Goal: Task Accomplishment & Management: Manage account settings

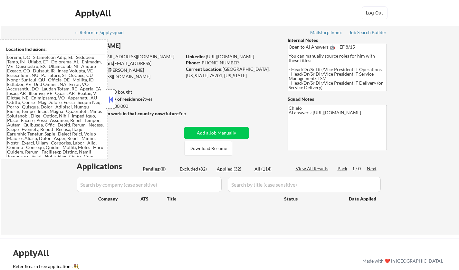
drag, startPoint x: 0, startPoint y: 0, endPoint x: 110, endPoint y: 103, distance: 150.6
click at [110, 103] on button at bounding box center [110, 100] width 7 height 10
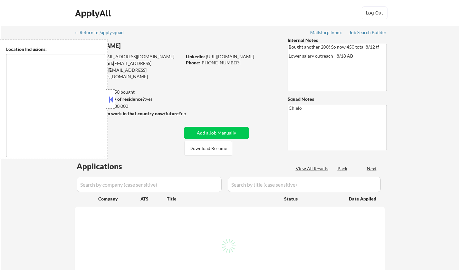
select select ""pending""
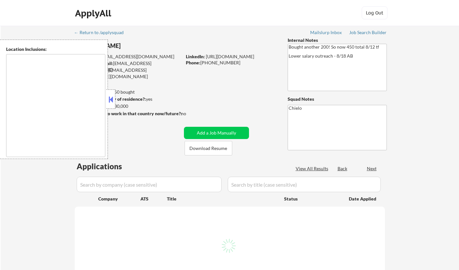
select select ""pending""
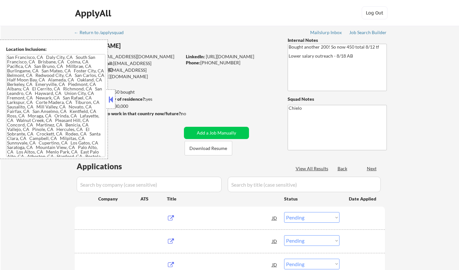
type textarea "San Francisco, CA Daly City, CA South San Francisco, CA Brisbane, CA Colma, CA …"
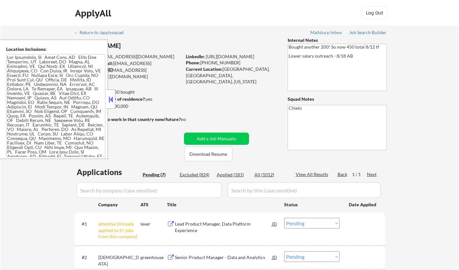
click at [111, 98] on button at bounding box center [110, 100] width 7 height 10
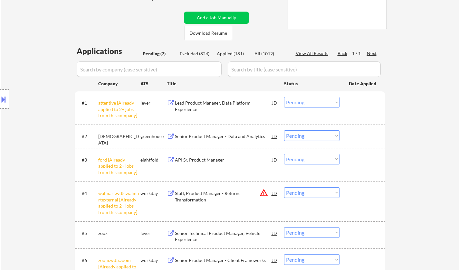
scroll to position [129, 0]
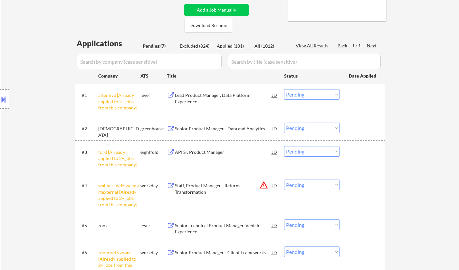
drag, startPoint x: 300, startPoint y: 95, endPoint x: 305, endPoint y: 99, distance: 6.0
click at [301, 96] on select "Choose an option... Pending Applied Excluded (Questions) Excluded (Expired) Exc…" at bounding box center [311, 94] width 55 height 11
click at [284, 89] on select "Choose an option... Pending Applied Excluded (Questions) Excluded (Expired) Exc…" at bounding box center [311, 94] width 55 height 11
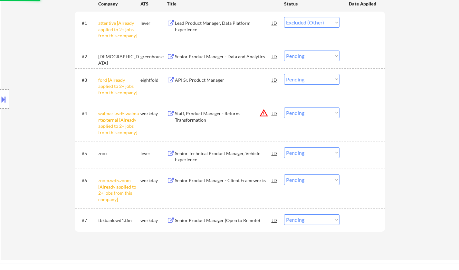
scroll to position [193, 0]
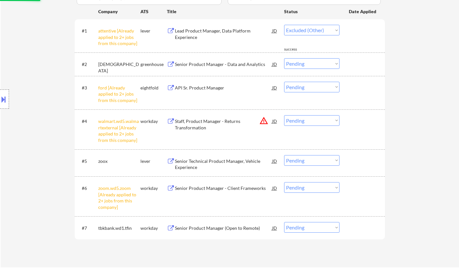
select select ""pending""
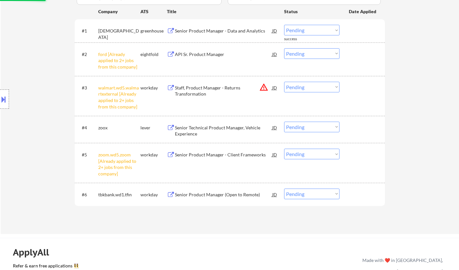
scroll to position [129, 0]
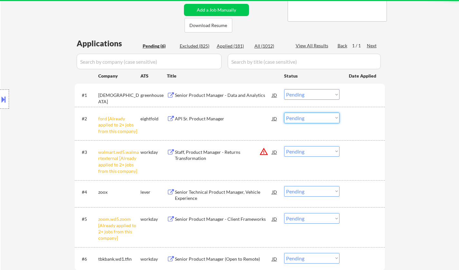
drag, startPoint x: 303, startPoint y: 117, endPoint x: 307, endPoint y: 122, distance: 6.2
click at [303, 117] on select "Choose an option... Pending Applied Excluded (Questions) Excluded (Expired) Exc…" at bounding box center [311, 118] width 55 height 11
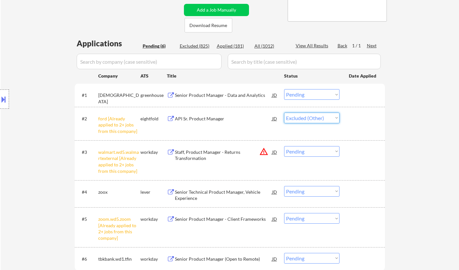
click at [284, 113] on select "Choose an option... Pending Applied Excluded (Questions) Excluded (Expired) Exc…" at bounding box center [311, 118] width 55 height 11
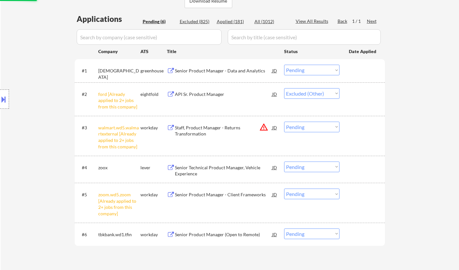
scroll to position [161, 0]
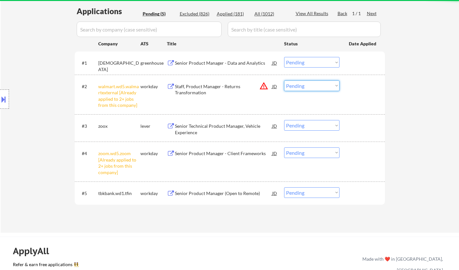
drag, startPoint x: 306, startPoint y: 87, endPoint x: 309, endPoint y: 90, distance: 4.8
click at [306, 87] on select "Choose an option... Pending Applied Excluded (Questions) Excluded (Expired) Exc…" at bounding box center [311, 86] width 55 height 11
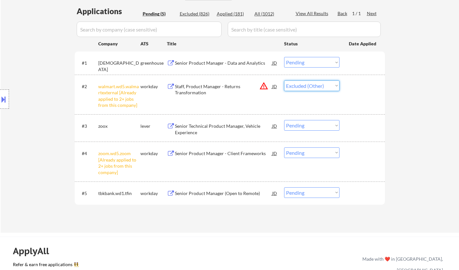
click at [284, 81] on select "Choose an option... Pending Applied Excluded (Questions) Excluded (Expired) Exc…" at bounding box center [311, 86] width 55 height 11
select select ""pending""
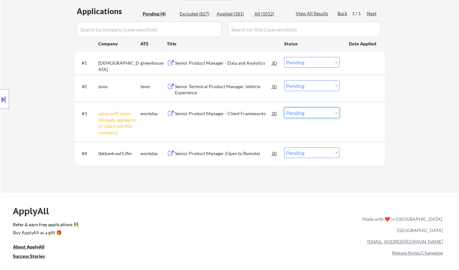
click at [332, 109] on select "Choose an option... Pending Applied Excluded (Questions) Excluded (Expired) Exc…" at bounding box center [311, 113] width 55 height 11
click at [284, 108] on select "Choose an option... Pending Applied Excluded (Questions) Excluded (Expired) Exc…" at bounding box center [311, 113] width 55 height 11
select select ""pending""
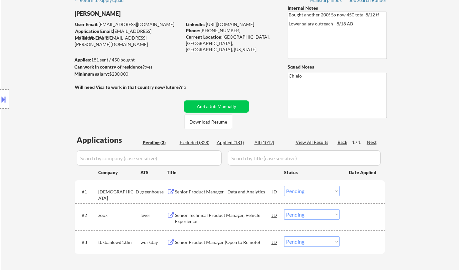
scroll to position [97, 0]
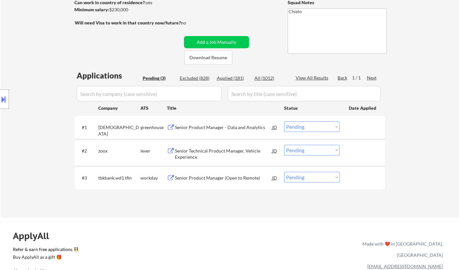
click at [211, 126] on div "Senior Product Manager - Data and Analytics" at bounding box center [223, 127] width 97 height 6
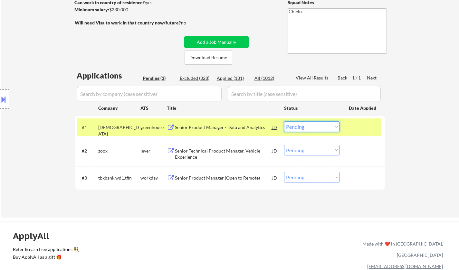
drag, startPoint x: 302, startPoint y: 125, endPoint x: 300, endPoint y: 130, distance: 5.8
click at [302, 125] on select "Choose an option... Pending Applied Excluded (Questions) Excluded (Expired) Exc…" at bounding box center [311, 126] width 55 height 11
click at [284, 121] on select "Choose an option... Pending Applied Excluded (Questions) Excluded (Expired) Exc…" at bounding box center [311, 126] width 55 height 11
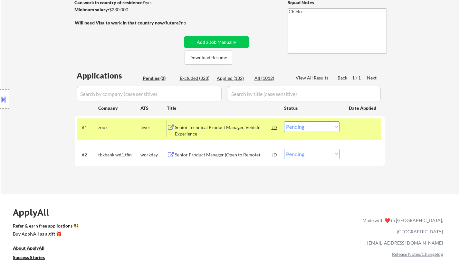
click at [197, 127] on div "Senior Technical Product Manager, Vehicle Experience" at bounding box center [223, 130] width 97 height 13
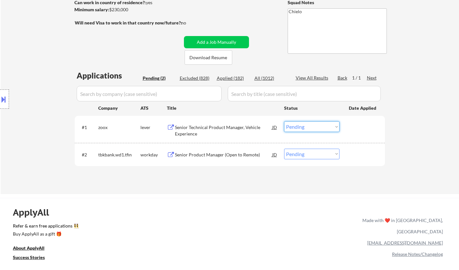
drag, startPoint x: 309, startPoint y: 123, endPoint x: 311, endPoint y: 131, distance: 8.2
click at [309, 123] on select "Choose an option... Pending Applied Excluded (Questions) Excluded (Expired) Exc…" at bounding box center [311, 126] width 55 height 11
click at [284, 121] on select "Choose an option... Pending Applied Excluded (Questions) Excluded (Expired) Exc…" at bounding box center [311, 126] width 55 height 11
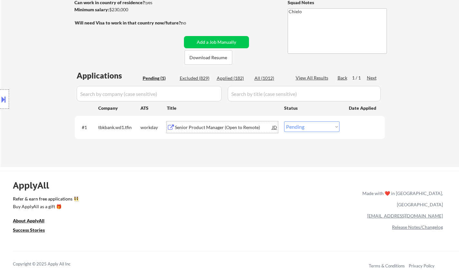
click at [219, 129] on div "Senior Product Manager (Open to Remote)" at bounding box center [223, 127] width 97 height 6
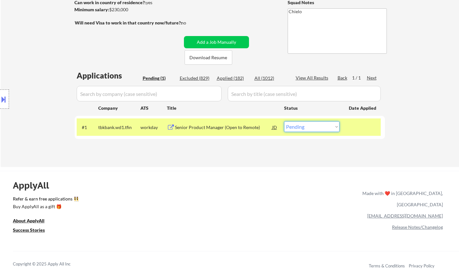
drag, startPoint x: 314, startPoint y: 125, endPoint x: 339, endPoint y: 180, distance: 60.8
click at [314, 125] on select "Choose an option... Pending Applied Excluded (Questions) Excluded (Expired) Exc…" at bounding box center [311, 126] width 55 height 11
select select ""excluded__salary_""
click at [284, 121] on select "Choose an option... Pending Applied Excluded (Questions) Excluded (Expired) Exc…" at bounding box center [311, 126] width 55 height 11
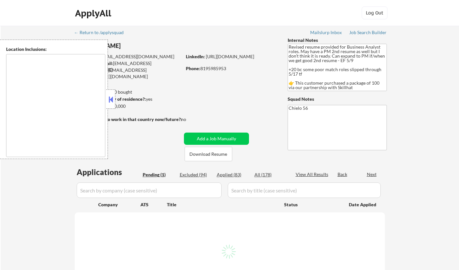
type textarea "[GEOGRAPHIC_DATA], ON [GEOGRAPHIC_DATA], [GEOGRAPHIC_DATA] [GEOGRAPHIC_DATA], O…"
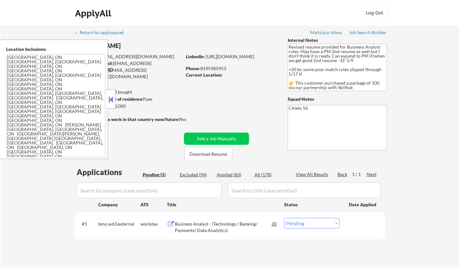
drag, startPoint x: 111, startPoint y: 98, endPoint x: 143, endPoint y: 122, distance: 39.3
click at [111, 98] on button at bounding box center [110, 100] width 7 height 10
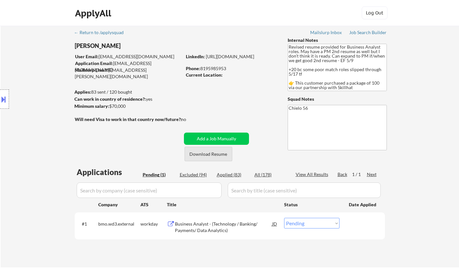
click at [210, 153] on button "Download Resume" at bounding box center [209, 154] width 48 height 14
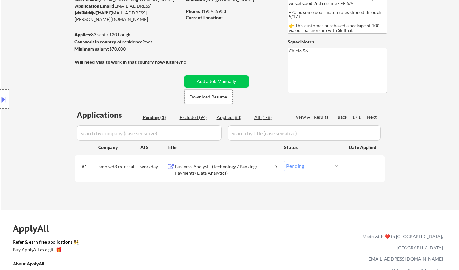
scroll to position [64, 0]
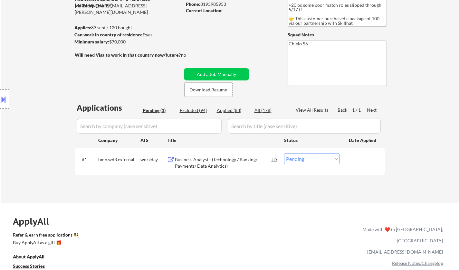
click at [205, 160] on div "Business Analyst - (Technology / Banking/ Payments/ Data Analytics)" at bounding box center [223, 163] width 97 height 13
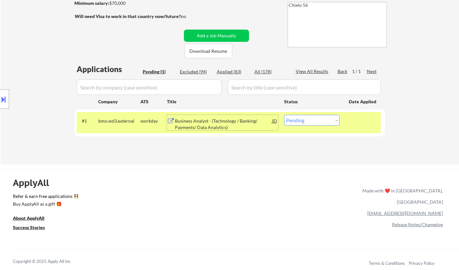
scroll to position [129, 0]
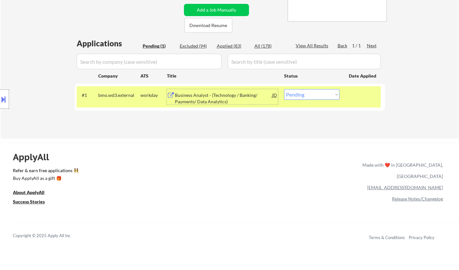
drag, startPoint x: 300, startPoint y: 92, endPoint x: 302, endPoint y: 100, distance: 7.4
click at [300, 92] on select "Choose an option... Pending Applied Excluded (Questions) Excluded (Expired) Exc…" at bounding box center [311, 94] width 55 height 11
select select ""applied""
click at [284, 89] on select "Choose an option... Pending Applied Excluded (Questions) Excluded (Expired) Exc…" at bounding box center [311, 94] width 55 height 11
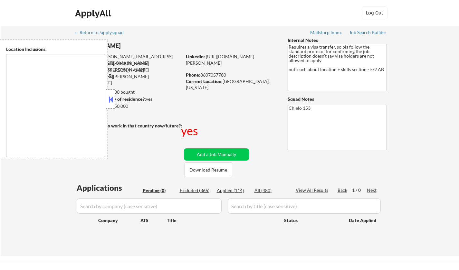
click at [112, 100] on button at bounding box center [110, 100] width 7 height 10
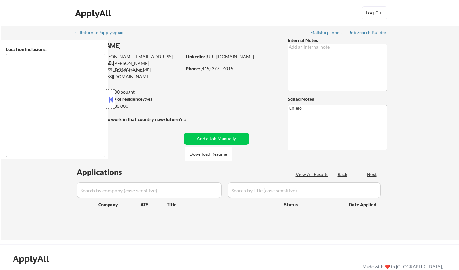
type textarea "[GEOGRAPHIC_DATA], [GEOGRAPHIC_DATA] [GEOGRAPHIC_DATA], [GEOGRAPHIC_DATA] [GEOG…"
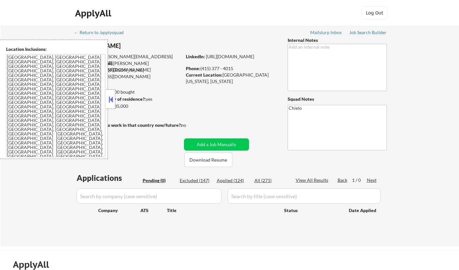
click at [112, 99] on button at bounding box center [110, 100] width 7 height 10
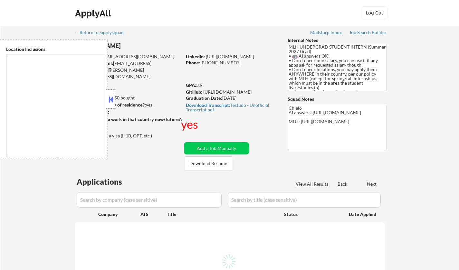
type textarea "country:[GEOGRAPHIC_DATA]"
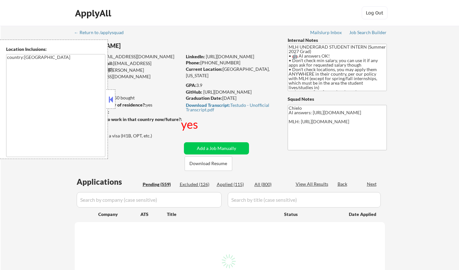
select select ""pending""
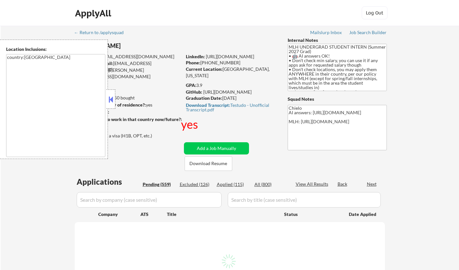
select select ""pending""
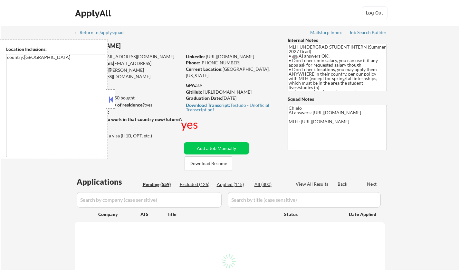
select select ""pending""
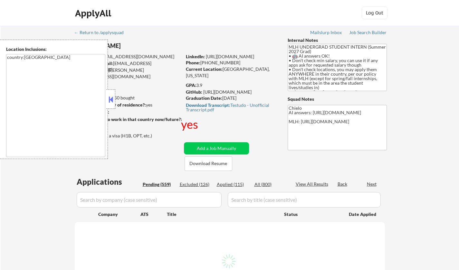
select select ""pending""
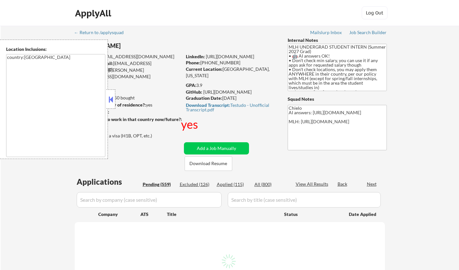
select select ""pending""
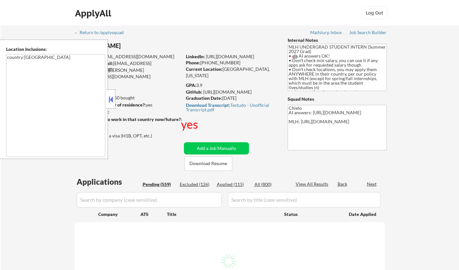
select select ""pending""
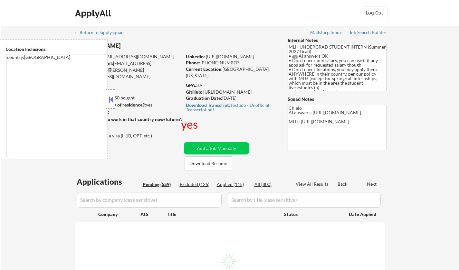
select select ""pending""
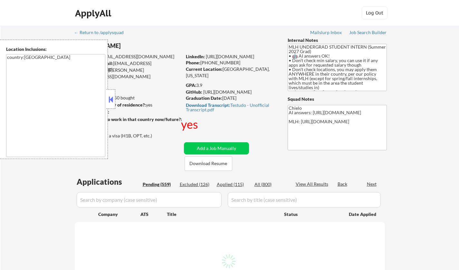
select select ""pending""
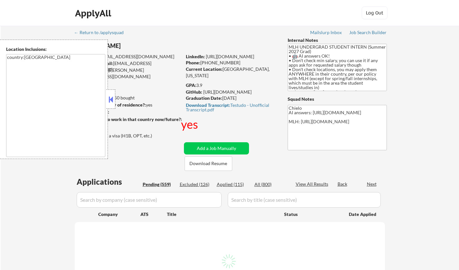
select select ""pending""
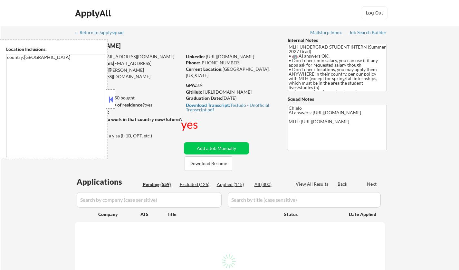
select select ""pending""
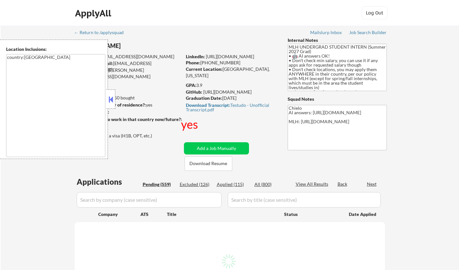
select select ""pending""
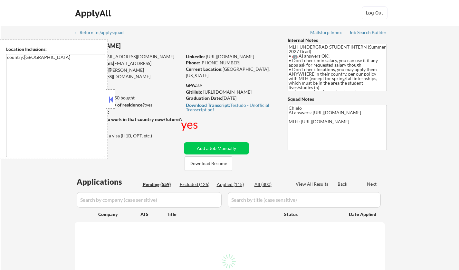
select select ""pending""
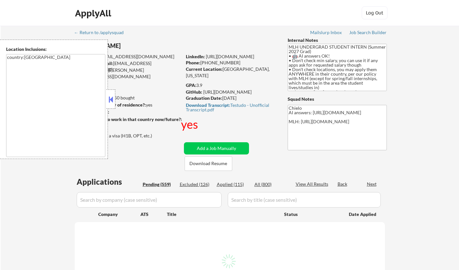
select select ""pending""
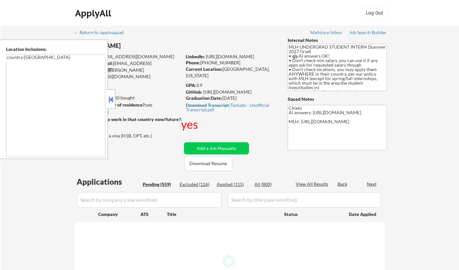
select select ""pending""
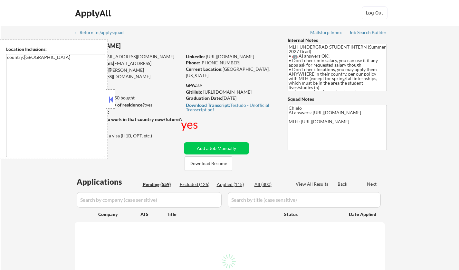
select select ""pending""
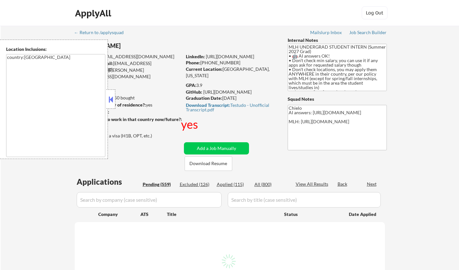
select select ""pending""
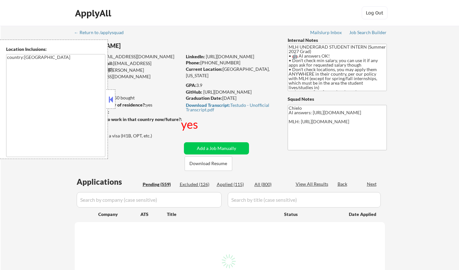
select select ""pending""
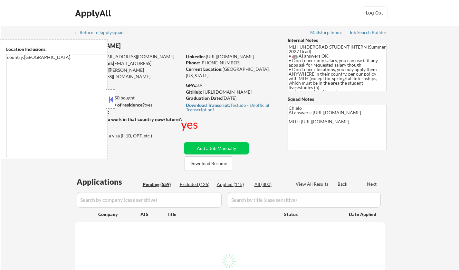
select select ""pending""
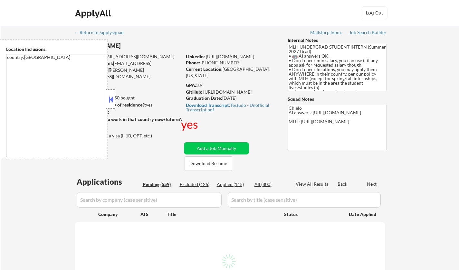
select select ""pending""
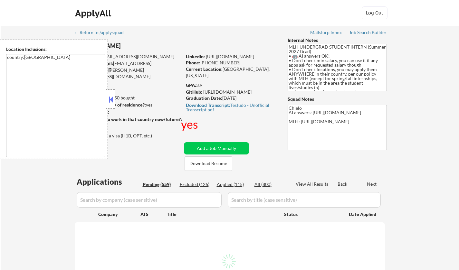
select select ""pending""
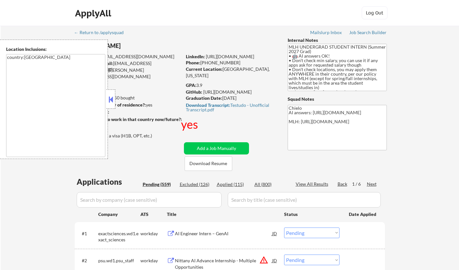
drag, startPoint x: 115, startPoint y: 102, endPoint x: 124, endPoint y: 105, distance: 9.0
click at [114, 102] on div at bounding box center [110, 99] width 9 height 19
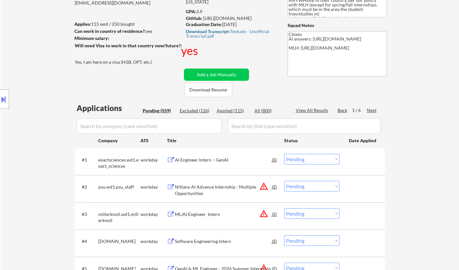
scroll to position [97, 0]
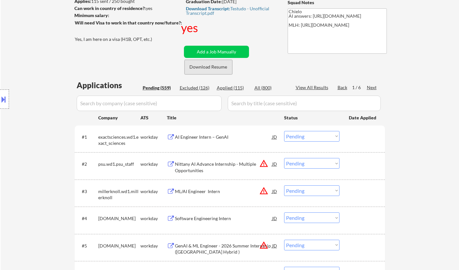
click at [205, 69] on button "Download Resume" at bounding box center [209, 67] width 48 height 14
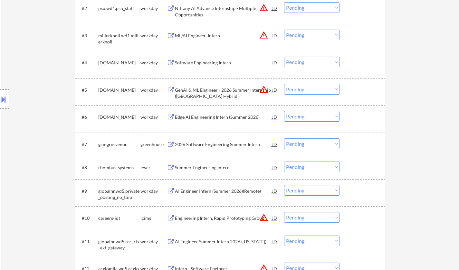
scroll to position [258, 0]
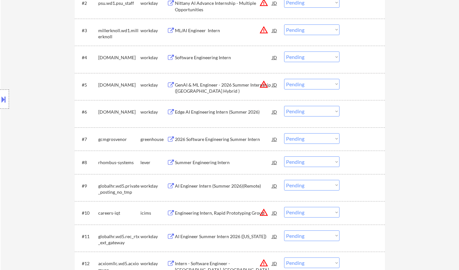
click at [206, 137] on div "2026 Software Engineering Summer Intern" at bounding box center [223, 139] width 97 height 6
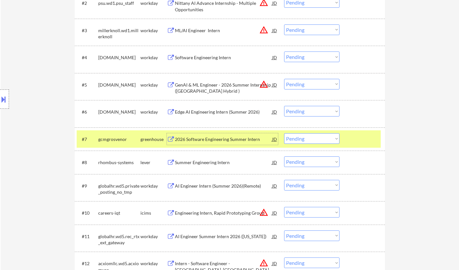
click at [312, 138] on select "Choose an option... Pending Applied Excluded (Questions) Excluded (Expired) Exc…" at bounding box center [311, 138] width 55 height 11
click at [284, 133] on select "Choose an option... Pending Applied Excluded (Questions) Excluded (Expired) Exc…" at bounding box center [311, 138] width 55 height 11
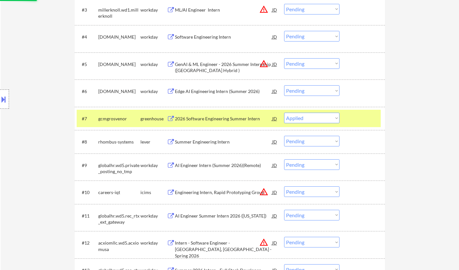
scroll to position [290, 0]
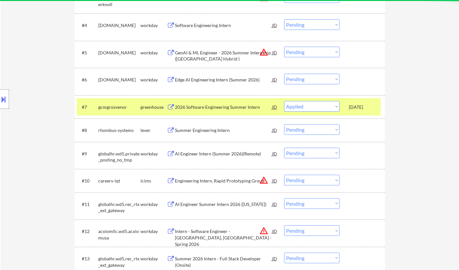
select select ""pending""
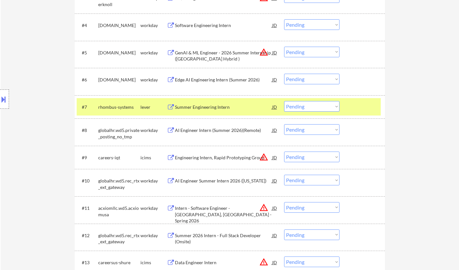
click at [207, 105] on div "Summer Engineering Intern" at bounding box center [223, 107] width 97 height 6
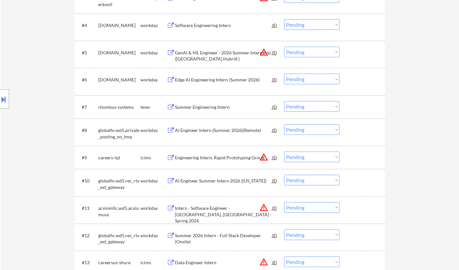
select select ""pending""
click at [308, 108] on select "Choose an option... Pending Applied Excluded (Questions) Excluded (Expired) Exc…" at bounding box center [311, 106] width 55 height 11
click at [284, 101] on select "Choose an option... Pending Applied Excluded (Questions) Excluded (Expired) Exc…" at bounding box center [311, 106] width 55 height 11
select select ""pending""
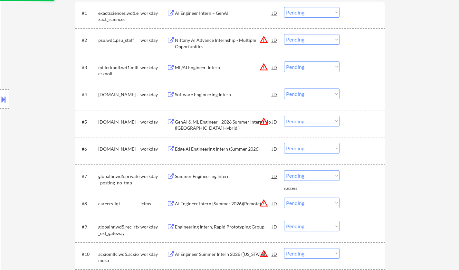
scroll to position [193, 0]
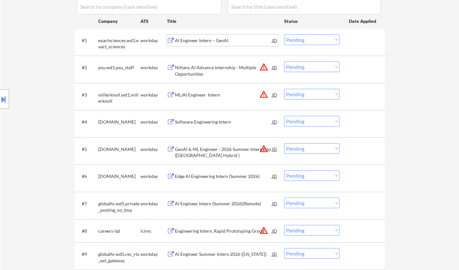
click at [198, 40] on div "AI Engineer Intern – GenAI" at bounding box center [223, 40] width 97 height 6
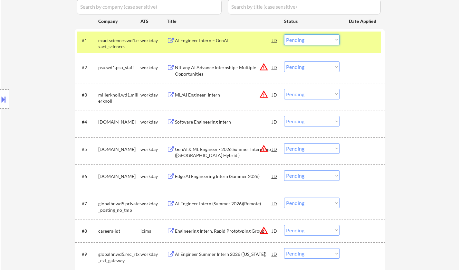
click at [305, 41] on select "Choose an option... Pending Applied Excluded (Questions) Excluded (Expired) Exc…" at bounding box center [311, 39] width 55 height 11
click at [284, 34] on select "Choose an option... Pending Applied Excluded (Questions) Excluded (Expired) Exc…" at bounding box center [311, 39] width 55 height 11
select select ""pending""
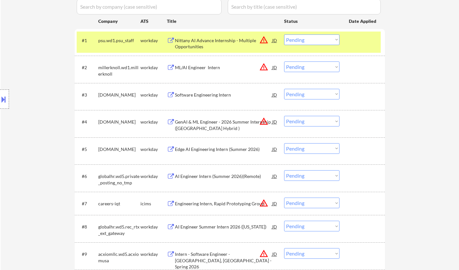
click at [204, 94] on div "Software Engineering Intern" at bounding box center [223, 95] width 97 height 6
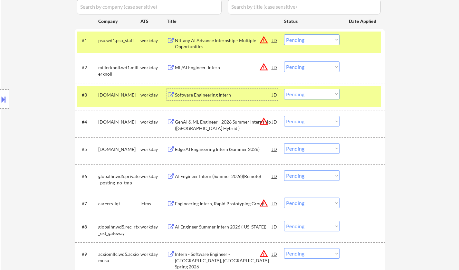
click at [319, 92] on select "Choose an option... Pending Applied Excluded (Questions) Excluded (Expired) Exc…" at bounding box center [311, 94] width 55 height 11
click at [284, 89] on select "Choose an option... Pending Applied Excluded (Questions) Excluded (Expired) Exc…" at bounding box center [311, 94] width 55 height 11
select select ""pending""
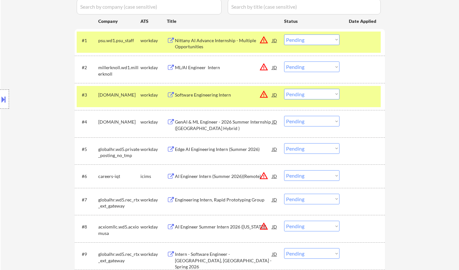
scroll to position [258, 0]
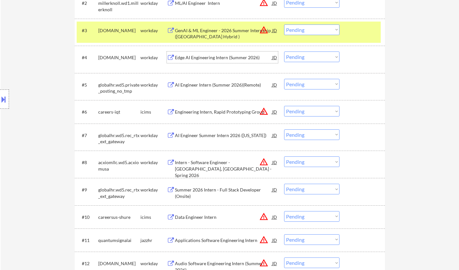
click at [217, 57] on div "Edge AI Engineering Intern (Summer 2026)" at bounding box center [223, 57] width 97 height 6
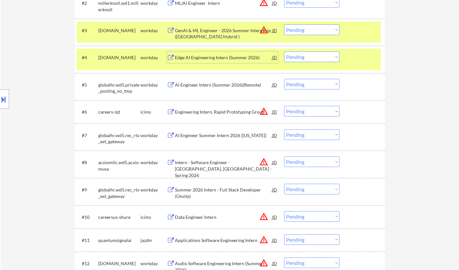
drag, startPoint x: 304, startPoint y: 56, endPoint x: 306, endPoint y: 61, distance: 5.2
click at [304, 56] on select "Choose an option... Pending Applied Excluded (Questions) Excluded (Expired) Exc…" at bounding box center [311, 57] width 55 height 11
click at [284, 52] on select "Choose an option... Pending Applied Excluded (Questions) Excluded (Expired) Exc…" at bounding box center [311, 57] width 55 height 11
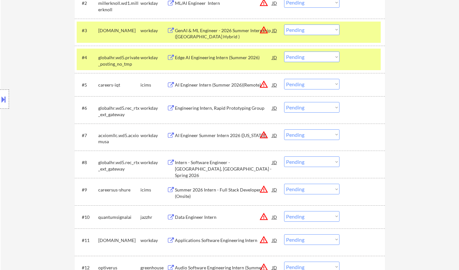
click at [303, 54] on select "Choose an option... Pending Applied Excluded (Questions) Excluded (Expired) Exc…" at bounding box center [311, 57] width 55 height 11
click at [284, 52] on select "Choose an option... Pending Applied Excluded (Questions) Excluded (Expired) Exc…" at bounding box center [311, 57] width 55 height 11
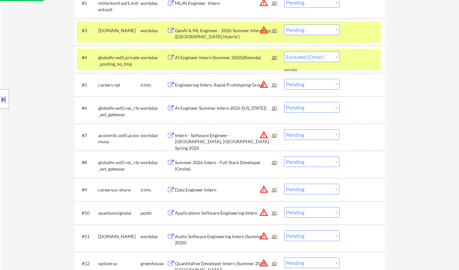
scroll to position [290, 0]
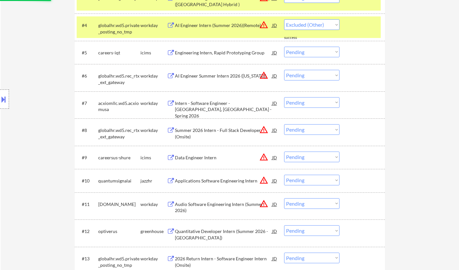
select select ""pending""
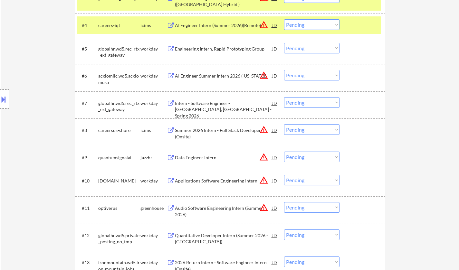
click at [216, 50] on div "Engineering Intern, Rapid Prototyping Group" at bounding box center [223, 49] width 97 height 6
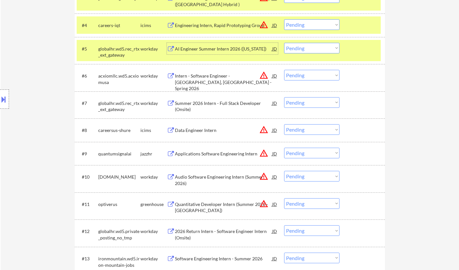
click at [308, 47] on select "Choose an option... Pending Applied Excluded (Questions) Excluded (Expired) Exc…" at bounding box center [311, 48] width 55 height 11
click at [284, 43] on select "Choose an option... Pending Applied Excluded (Questions) Excluded (Expired) Exc…" at bounding box center [311, 48] width 55 height 11
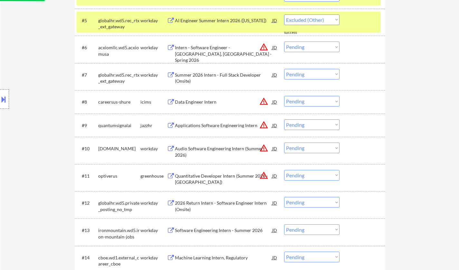
scroll to position [322, 0]
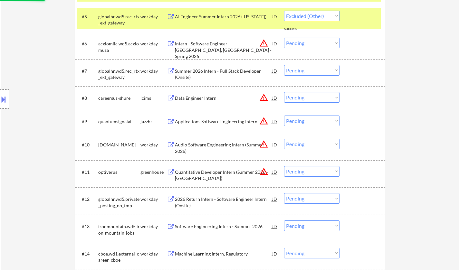
select select ""pending""
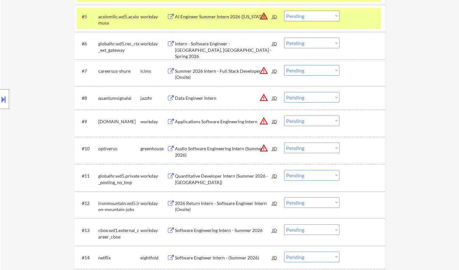
click at [307, 43] on select "Choose an option... Pending Applied Excluded (Questions) Excluded (Expired) Exc…" at bounding box center [311, 43] width 55 height 11
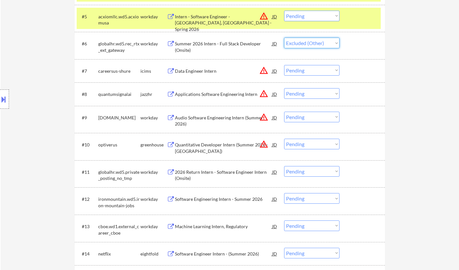
click at [284, 38] on select "Choose an option... Pending Applied Excluded (Questions) Excluded (Expired) Exc…" at bounding box center [311, 43] width 55 height 11
select select ""pending""
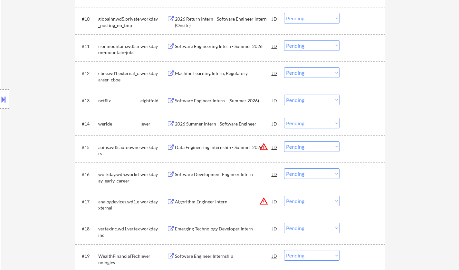
scroll to position [451, 0]
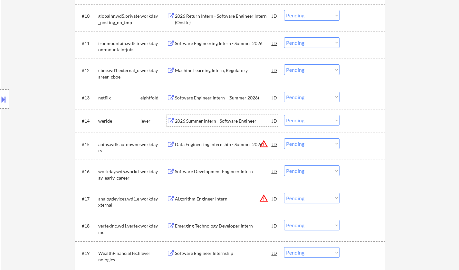
click at [213, 119] on div "2026 Summer Intern - Software Engineer" at bounding box center [223, 121] width 97 height 6
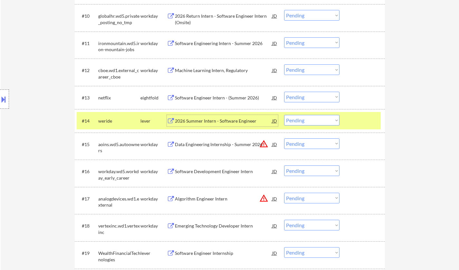
click at [309, 122] on select "Choose an option... Pending Applied Excluded (Questions) Excluded (Expired) Exc…" at bounding box center [311, 120] width 55 height 11
click at [284, 115] on select "Choose an option... Pending Applied Excluded (Questions) Excluded (Expired) Exc…" at bounding box center [311, 120] width 55 height 11
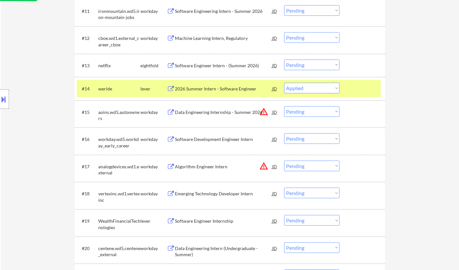
scroll to position [547, 0]
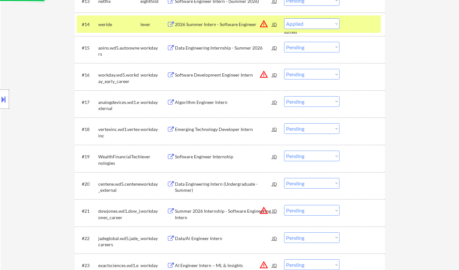
select select ""pending""
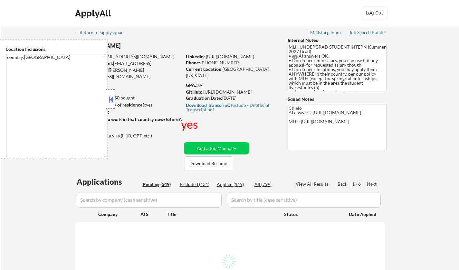
click at [111, 98] on button at bounding box center [110, 100] width 7 height 10
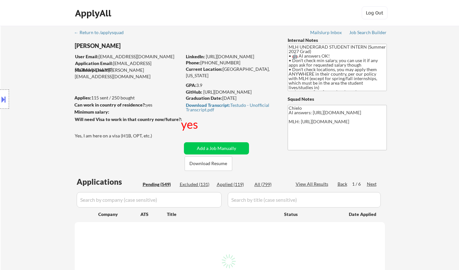
select select ""pending""
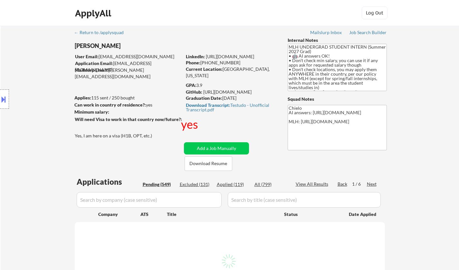
select select ""pending""
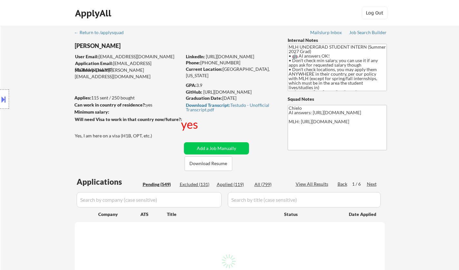
select select ""pending""
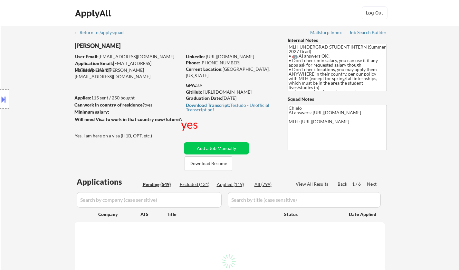
select select ""pending""
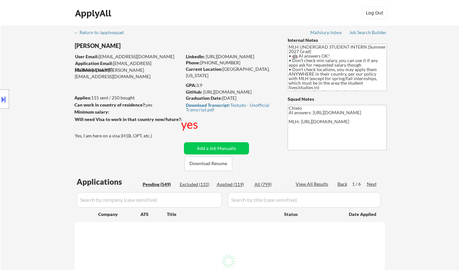
select select ""pending""
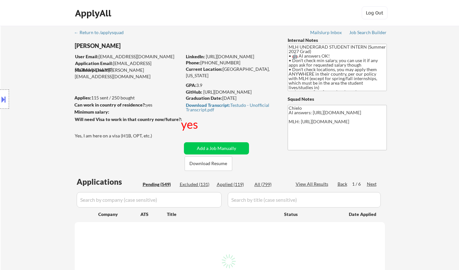
select select ""pending""
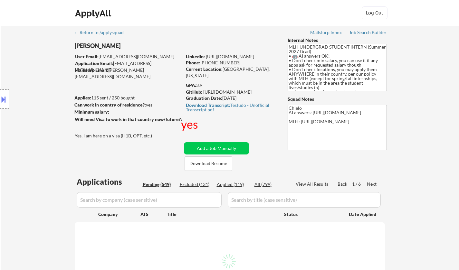
select select ""pending""
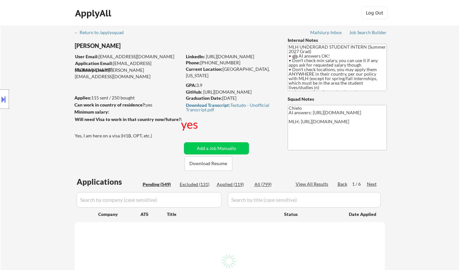
select select ""pending""
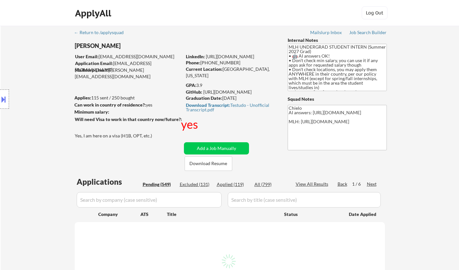
select select ""pending""
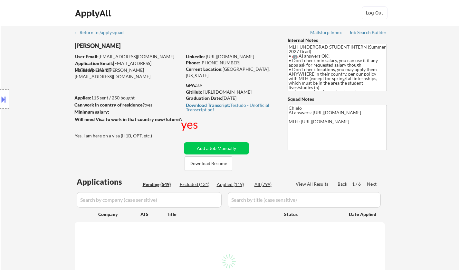
select select ""pending""
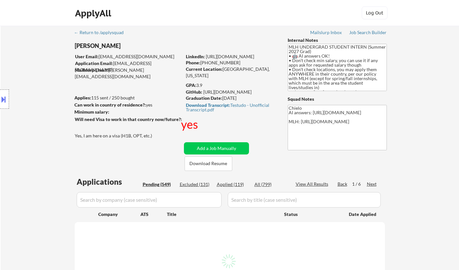
select select ""pending""
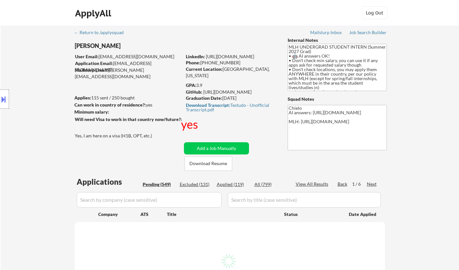
select select ""pending""
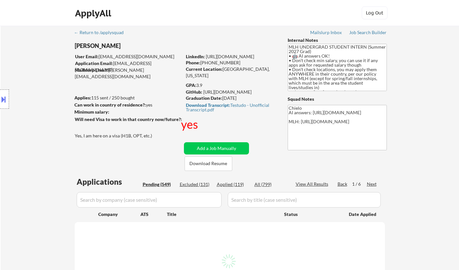
select select ""pending""
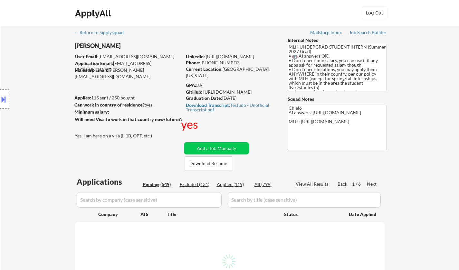
select select ""pending""
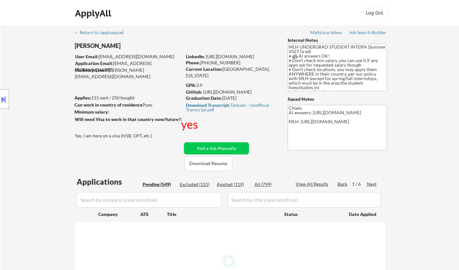
select select ""pending""
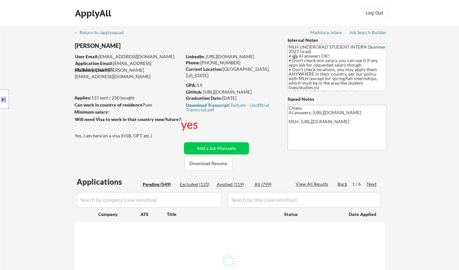
select select ""pending""
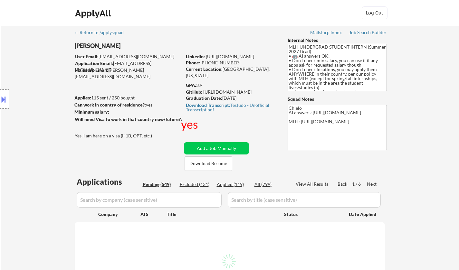
select select ""pending""
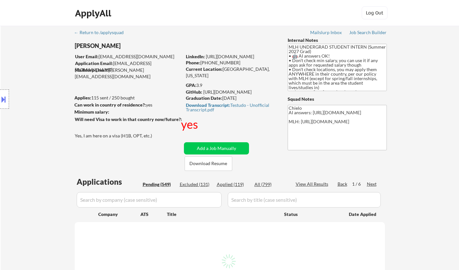
select select ""pending""
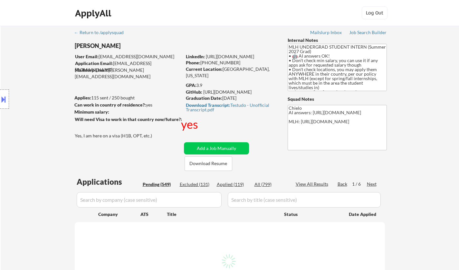
select select ""pending""
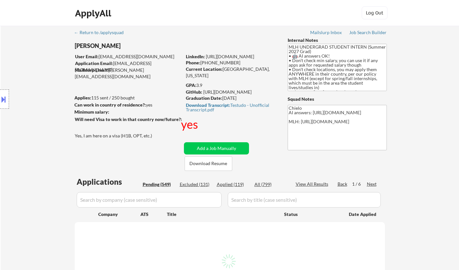
select select ""pending""
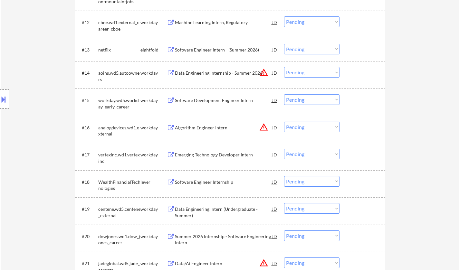
scroll to position [515, 0]
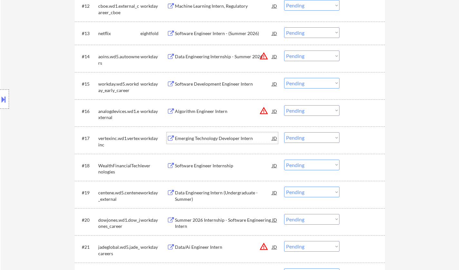
click at [210, 139] on div "Emerging Technology Developer Intern" at bounding box center [223, 138] width 97 height 6
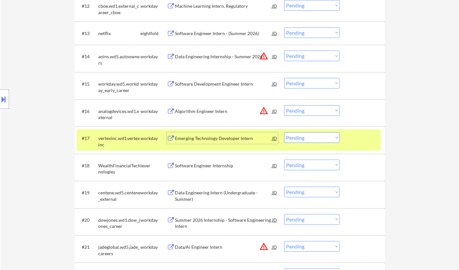
click at [202, 139] on div "Emerging Technology Developer Intern" at bounding box center [223, 138] width 97 height 6
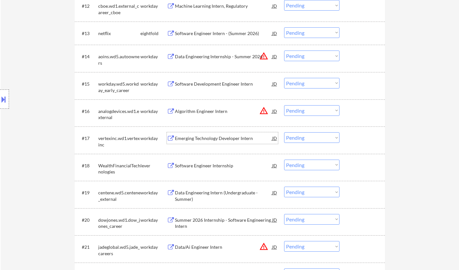
click at [314, 138] on select "Choose an option... Pending Applied Excluded (Questions) Excluded (Expired) Exc…" at bounding box center [311, 137] width 55 height 11
click at [284, 132] on select "Choose an option... Pending Applied Excluded (Questions) Excluded (Expired) Exc…" at bounding box center [311, 137] width 55 height 11
select select ""pending""
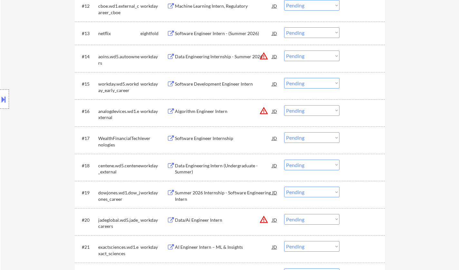
scroll to position [580, 0]
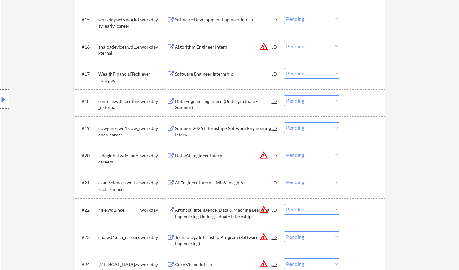
click at [212, 131] on div "Summer 2026 Internship - Software Engineering Intern" at bounding box center [223, 131] width 97 height 13
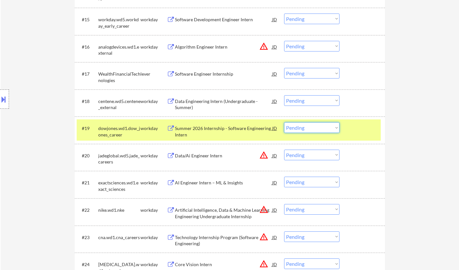
click at [315, 129] on select "Choose an option... Pending Applied Excluded (Questions) Excluded (Expired) Exc…" at bounding box center [311, 127] width 55 height 11
click at [284, 122] on select "Choose an option... Pending Applied Excluded (Questions) Excluded (Expired) Exc…" at bounding box center [311, 127] width 55 height 11
select select ""pending""
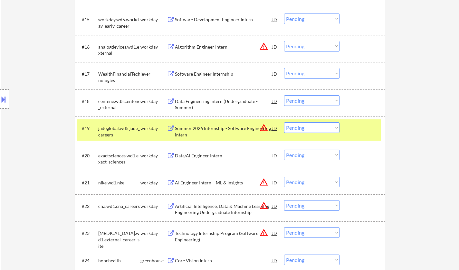
click at [194, 153] on div "Data/Ai Engineer Intern" at bounding box center [223, 156] width 97 height 6
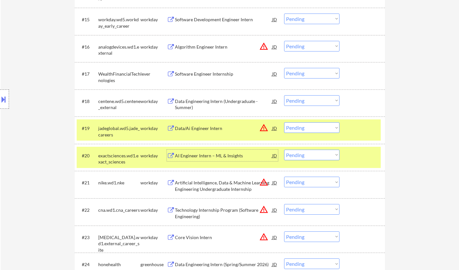
drag, startPoint x: 317, startPoint y: 153, endPoint x: 319, endPoint y: 160, distance: 7.5
click at [317, 153] on select "Choose an option... Pending Applied Excluded (Questions) Excluded (Expired) Exc…" at bounding box center [311, 155] width 55 height 11
click at [284, 150] on select "Choose an option... Pending Applied Excluded (Questions) Excluded (Expired) Exc…" at bounding box center [311, 155] width 55 height 11
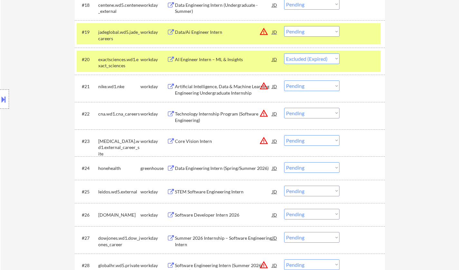
scroll to position [676, 0]
select select ""pending""
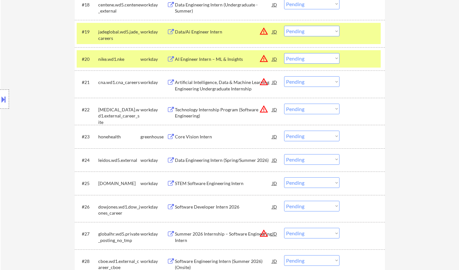
click at [212, 169] on div "#24 leidos.wd5.external workday Data Engineering Intern (Spring/Summer 2026) JD…" at bounding box center [230, 159] width 310 height 23
click at [210, 137] on div "Core Vision Intern" at bounding box center [223, 137] width 97 height 6
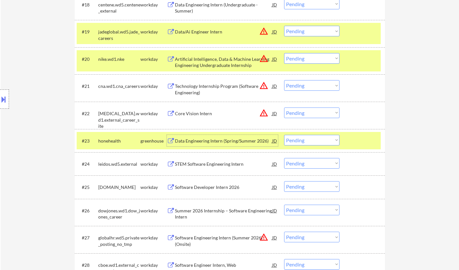
scroll to position [741, 0]
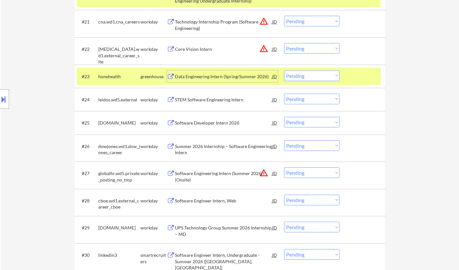
click at [205, 95] on div "STEM Software Engineering Intern" at bounding box center [223, 100] width 97 height 12
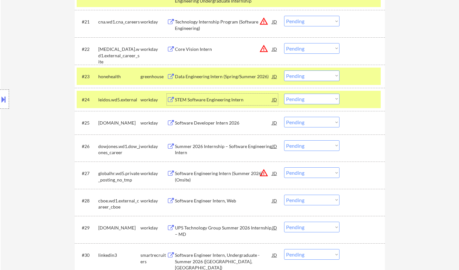
click at [316, 101] on select "Choose an option... Pending Applied Excluded (Questions) Excluded (Expired) Exc…" at bounding box center [311, 99] width 55 height 11
click at [284, 94] on select "Choose an option... Pending Applied Excluded (Questions) Excluded (Expired) Exc…" at bounding box center [311, 99] width 55 height 11
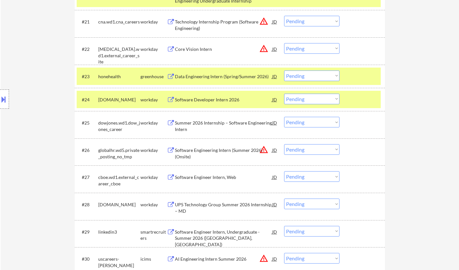
click at [205, 103] on div "Software Developer Intern 2026" at bounding box center [223, 100] width 97 height 12
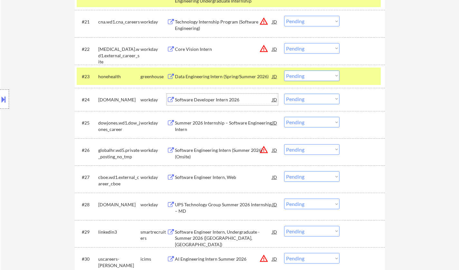
click at [325, 101] on select "Choose an option... Pending Applied Excluded (Questions) Excluded (Expired) Exc…" at bounding box center [311, 99] width 55 height 11
click at [284, 94] on select "Choose an option... Pending Applied Excluded (Questions) Excluded (Expired) Exc…" at bounding box center [311, 99] width 55 height 11
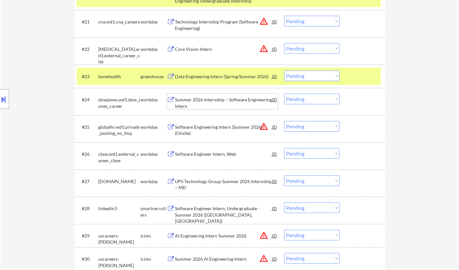
click at [218, 99] on div "Summer 2026 Internship – Software Engineering Intern" at bounding box center [223, 103] width 97 height 13
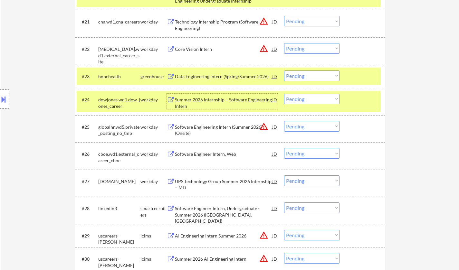
click at [316, 101] on select "Choose an option... Pending Applied Excluded (Questions) Excluded (Expired) Exc…" at bounding box center [311, 99] width 55 height 11
click at [284, 94] on select "Choose an option... Pending Applied Excluded (Questions) Excluded (Expired) Exc…" at bounding box center [311, 99] width 55 height 11
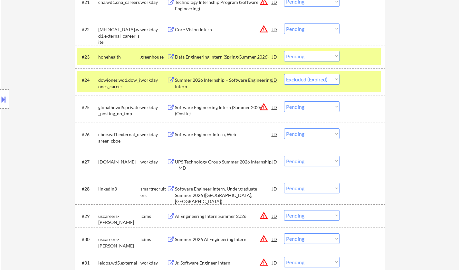
scroll to position [773, 0]
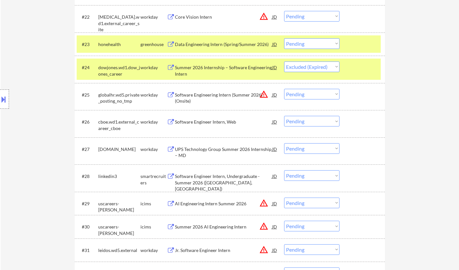
select select ""pending""
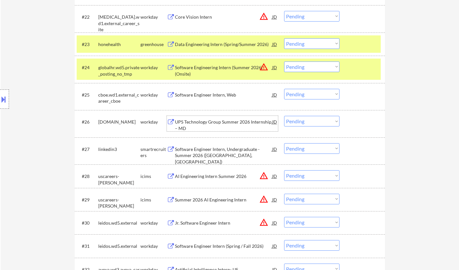
click at [212, 120] on div "UPS Technology Group Summer 2026 Internship – MD" at bounding box center [223, 125] width 97 height 13
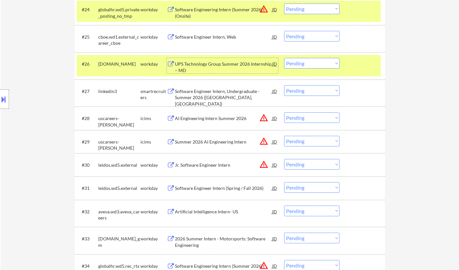
scroll to position [837, 0]
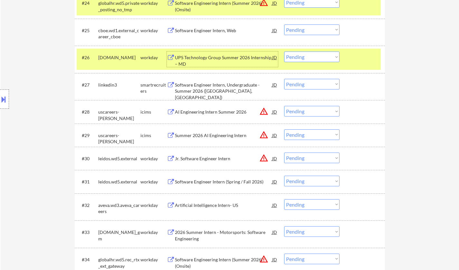
click at [205, 204] on div "Artificial Intelligence Intern- US" at bounding box center [223, 205] width 97 height 6
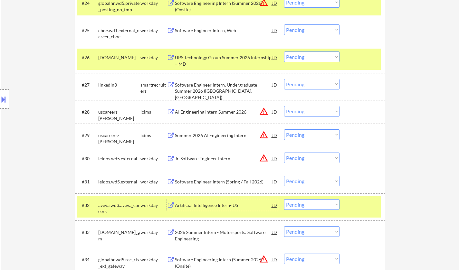
click at [316, 206] on select "Choose an option... Pending Applied Excluded (Questions) Excluded (Expired) Exc…" at bounding box center [311, 204] width 55 height 11
click at [284, 199] on select "Choose an option... Pending Applied Excluded (Questions) Excluded (Expired) Exc…" at bounding box center [311, 204] width 55 height 11
select select ""pending""
click at [319, 58] on select "Choose an option... Pending Applied Excluded (Questions) Excluded (Expired) Exc…" at bounding box center [311, 57] width 55 height 11
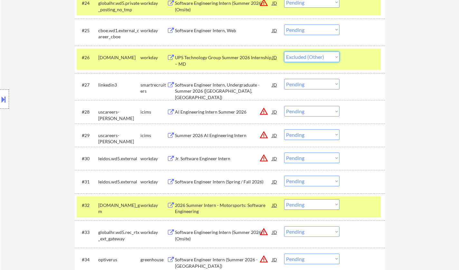
click at [284, 52] on select "Choose an option... Pending Applied Excluded (Questions) Excluded (Expired) Exc…" at bounding box center [311, 57] width 55 height 11
select select ""pending""
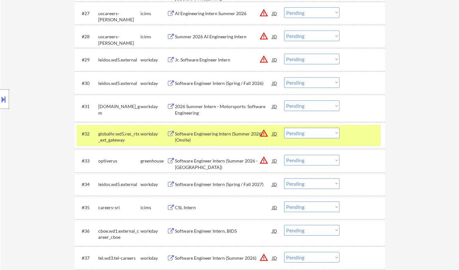
scroll to position [966, 0]
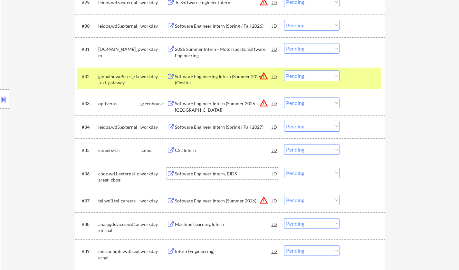
click at [204, 176] on div "Software Engineer Intern, BIDS" at bounding box center [223, 174] width 97 height 6
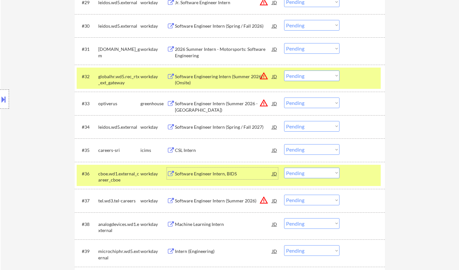
scroll to position [1063, 0]
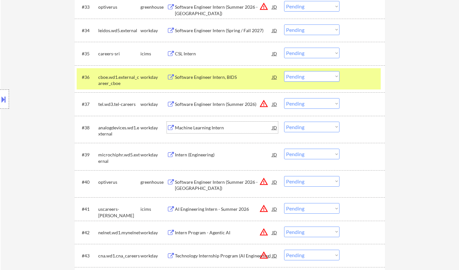
click at [196, 126] on div "Machine Learning Intern" at bounding box center [223, 128] width 97 height 6
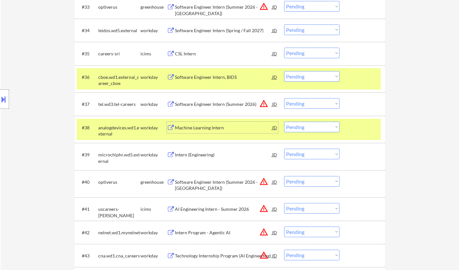
click at [206, 157] on div "Intern (Engineering)" at bounding box center [223, 155] width 97 height 6
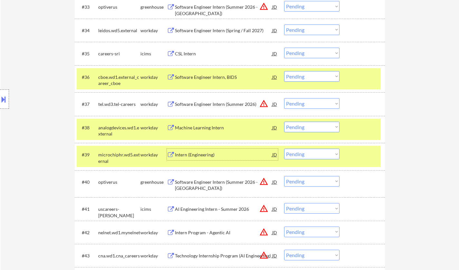
click at [198, 158] on div "Intern (Engineering)" at bounding box center [223, 155] width 97 height 12
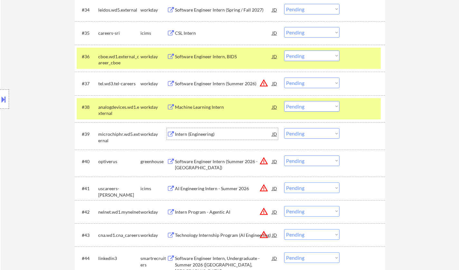
scroll to position [1095, 0]
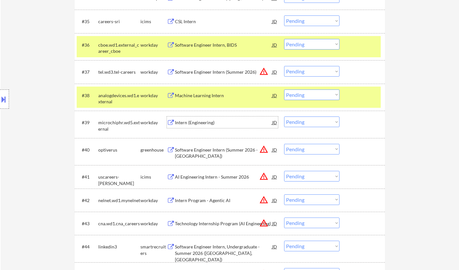
drag, startPoint x: 301, startPoint y: 120, endPoint x: 302, endPoint y: 125, distance: 5.2
click at [301, 120] on select "Choose an option... Pending Applied Excluded (Questions) Excluded (Expired) Exc…" at bounding box center [311, 122] width 55 height 11
click at [284, 117] on select "Choose an option... Pending Applied Excluded (Questions) Excluded (Expired) Exc…" at bounding box center [311, 122] width 55 height 11
select select ""pending""
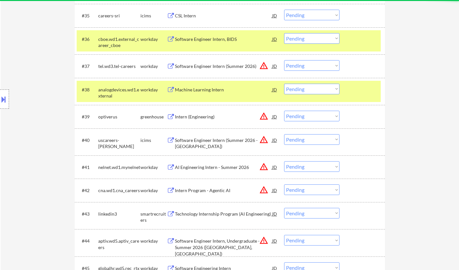
scroll to position [1192, 0]
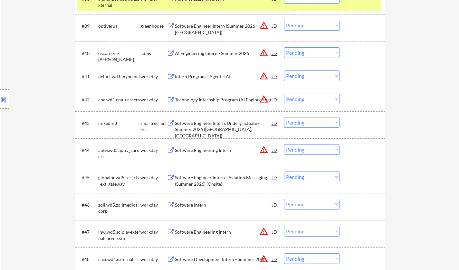
click at [207, 125] on div "Software Engineer Intern, Undergraduate - Summer 2026 (Bellevue, WA)" at bounding box center [223, 129] width 97 height 19
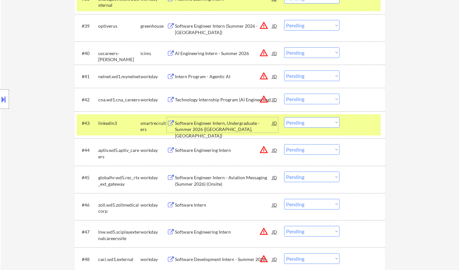
click at [335, 127] on select "Choose an option... Pending Applied Excluded (Questions) Excluded (Expired) Exc…" at bounding box center [311, 122] width 55 height 11
click at [284, 117] on select "Choose an option... Pending Applied Excluded (Questions) Excluded (Expired) Exc…" at bounding box center [311, 122] width 55 height 11
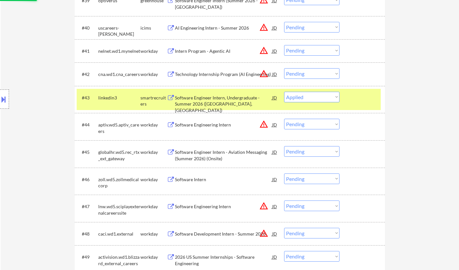
scroll to position [1224, 0]
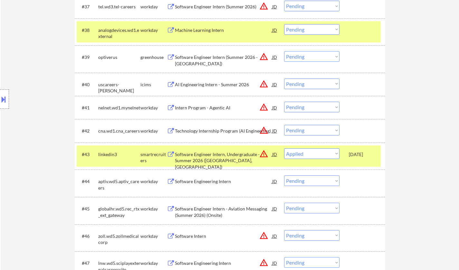
select select ""pending""
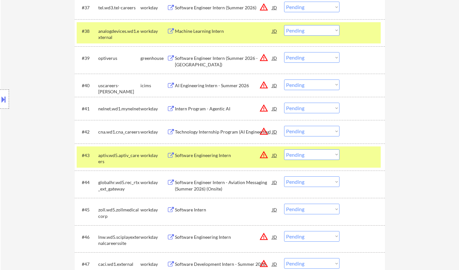
click at [215, 84] on div "AI Engineering Intern - Summer 2026" at bounding box center [223, 85] width 97 height 6
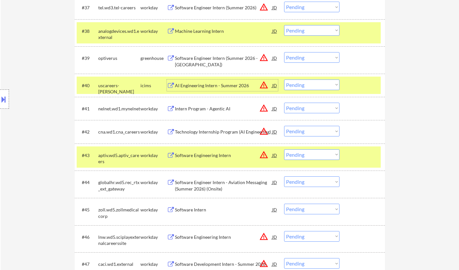
click at [308, 85] on select "Choose an option... Pending Applied Excluded (Questions) Excluded (Expired) Exc…" at bounding box center [311, 85] width 55 height 11
click at [284, 80] on select "Choose an option... Pending Applied Excluded (Questions) Excluded (Expired) Exc…" at bounding box center [311, 85] width 55 height 11
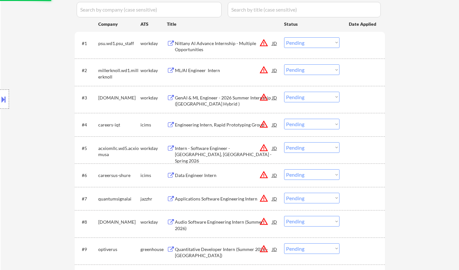
scroll to position [97, 0]
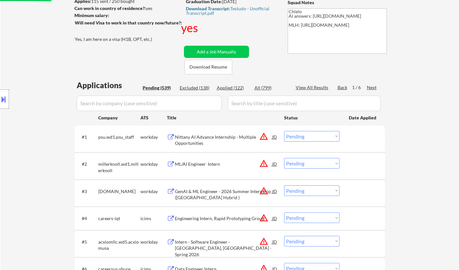
select select ""pending""
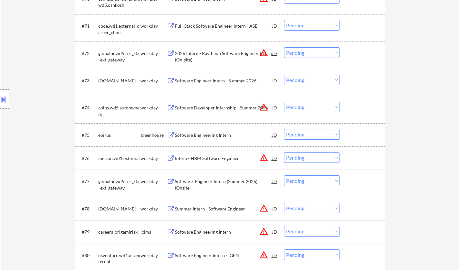
scroll to position [2265, 0]
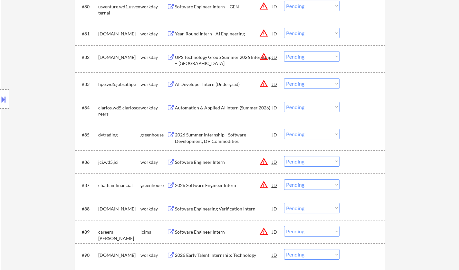
click at [208, 137] on div "2026 Summer Internship - Software Development, DV Commodities" at bounding box center [223, 138] width 97 height 13
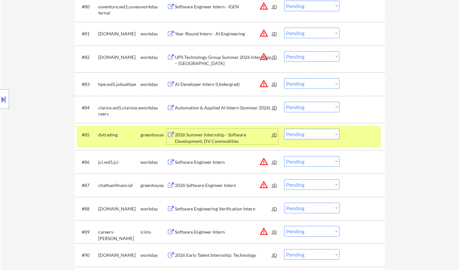
click at [314, 136] on select "Choose an option... Pending Applied Excluded (Questions) Excluded (Expired) Exc…" at bounding box center [311, 134] width 55 height 11
click at [284, 129] on select "Choose an option... Pending Applied Excluded (Questions) Excluded (Expired) Exc…" at bounding box center [311, 134] width 55 height 11
click at [203, 186] on div "2026 Software Engineer Intern" at bounding box center [223, 185] width 97 height 6
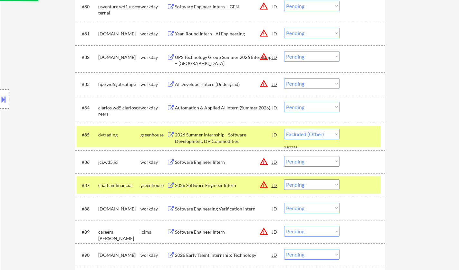
select select ""pending""
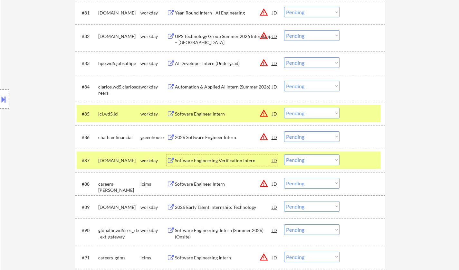
scroll to position [2329, 0]
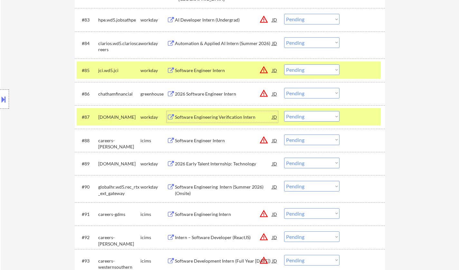
click at [200, 141] on div "Software Engineer Intern" at bounding box center [223, 141] width 97 height 6
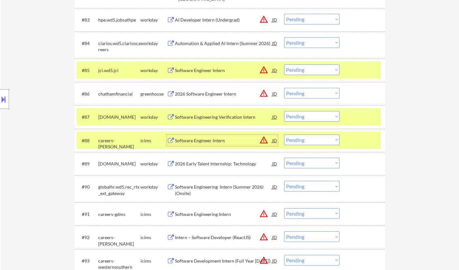
click at [304, 137] on select "Choose an option... Pending Applied Excluded (Questions) Excluded (Expired) Exc…" at bounding box center [311, 140] width 55 height 11
click at [284, 135] on select "Choose an option... Pending Applied Excluded (Questions) Excluded (Expired) Exc…" at bounding box center [311, 140] width 55 height 11
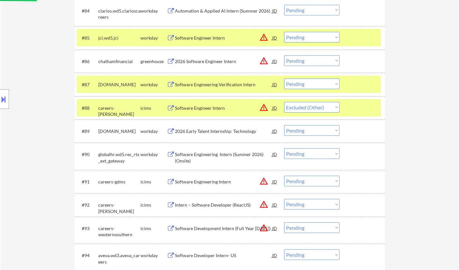
scroll to position [2394, 0]
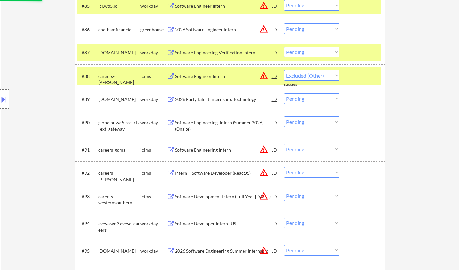
select select ""pending""
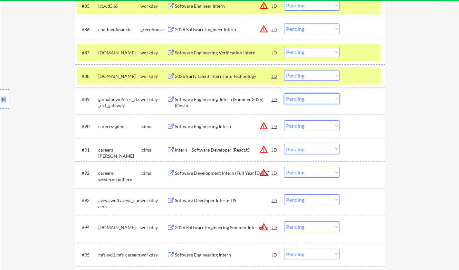
drag, startPoint x: 297, startPoint y: 99, endPoint x: 298, endPoint y: 103, distance: 4.0
click at [297, 99] on select "Choose an option... Pending Applied Excluded (Questions) Excluded (Expired) Exc…" at bounding box center [311, 98] width 55 height 11
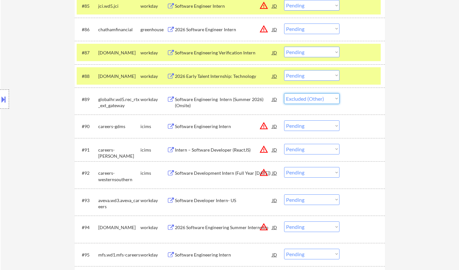
click at [284, 93] on select "Choose an option... Pending Applied Excluded (Questions) Excluded (Expired) Exc…" at bounding box center [311, 98] width 55 height 11
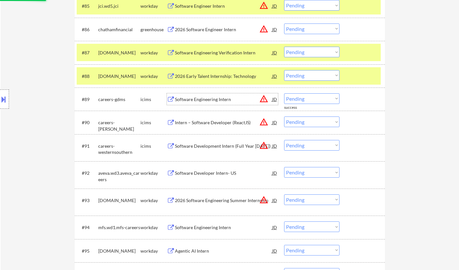
click at [222, 99] on div "Software Engineering Intern" at bounding box center [223, 99] width 97 height 6
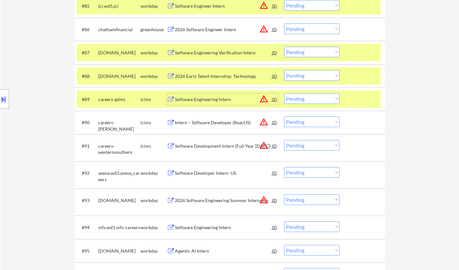
click at [304, 95] on select "Choose an option... Pending Applied Excluded (Questions) Excluded (Expired) Exc…" at bounding box center [311, 98] width 55 height 11
click at [284, 93] on select "Choose an option... Pending Applied Excluded (Questions) Excluded (Expired) Exc…" at bounding box center [311, 98] width 55 height 11
select select ""pending""
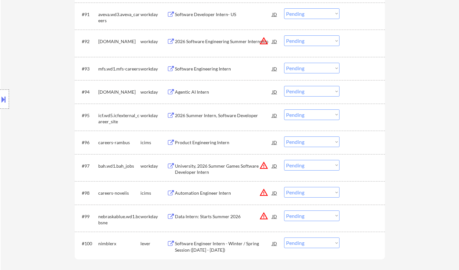
scroll to position [2555, 0]
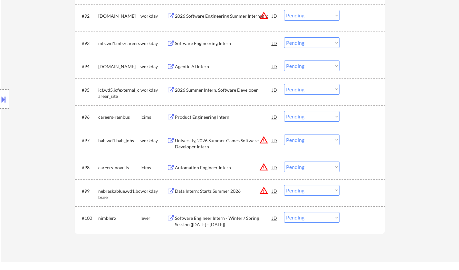
click at [224, 222] on div "Software Engineer Intern - Winter / Spring Session (January - April 2026)" at bounding box center [223, 221] width 97 height 13
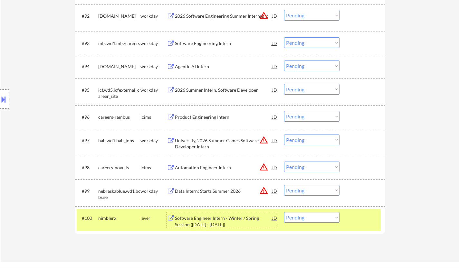
click at [316, 222] on select "Choose an option... Pending Applied Excluded (Questions) Excluded (Expired) Exc…" at bounding box center [311, 217] width 55 height 11
click at [284, 213] on select "Choose an option... Pending Applied Excluded (Questions) Excluded (Expired) Exc…" at bounding box center [311, 217] width 55 height 11
select select ""pending""
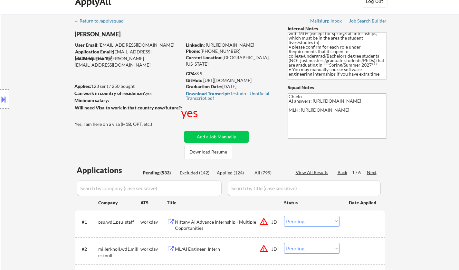
scroll to position [0, 0]
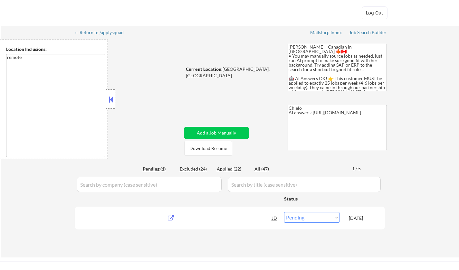
select select ""pending""
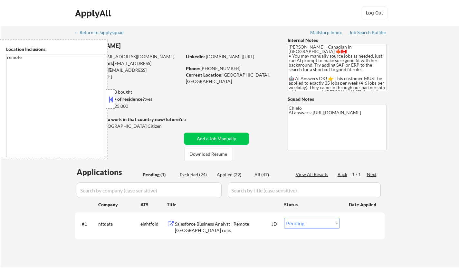
click at [112, 101] on button at bounding box center [110, 100] width 7 height 10
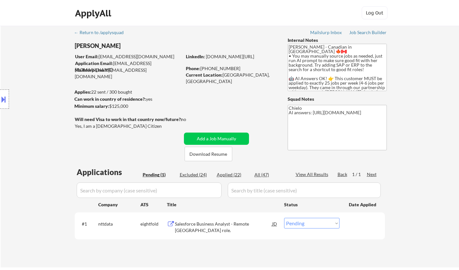
scroll to position [64, 0]
